Goal: Navigation & Orientation: Understand site structure

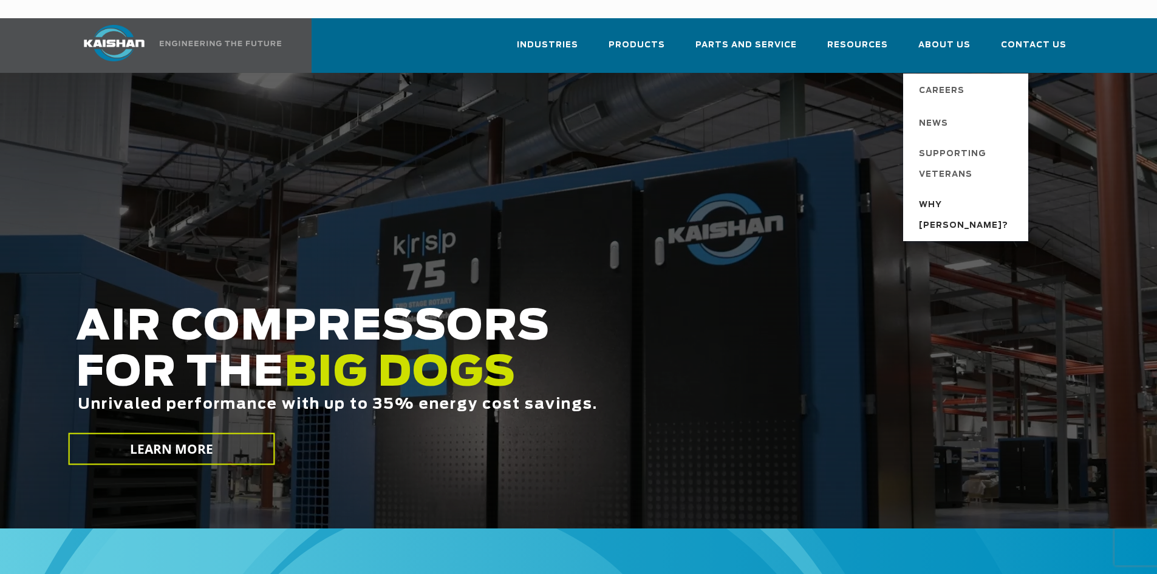
click at [955, 195] on span "Why [PERSON_NAME]?" at bounding box center [967, 215] width 97 height 41
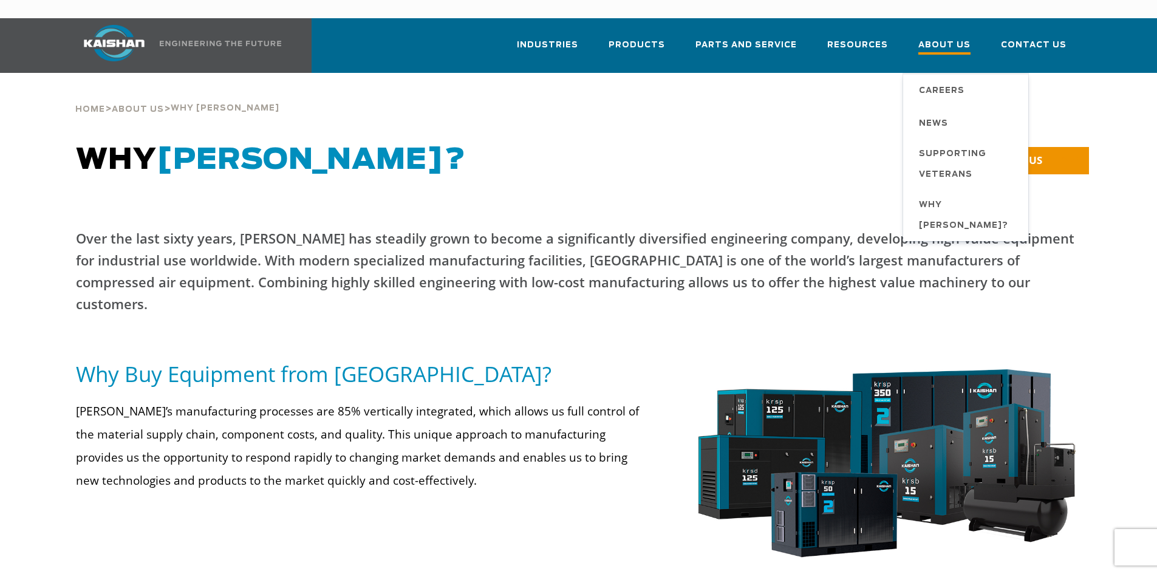
click at [949, 38] on span "About Us" at bounding box center [944, 46] width 52 height 16
